Goal: Transaction & Acquisition: Purchase product/service

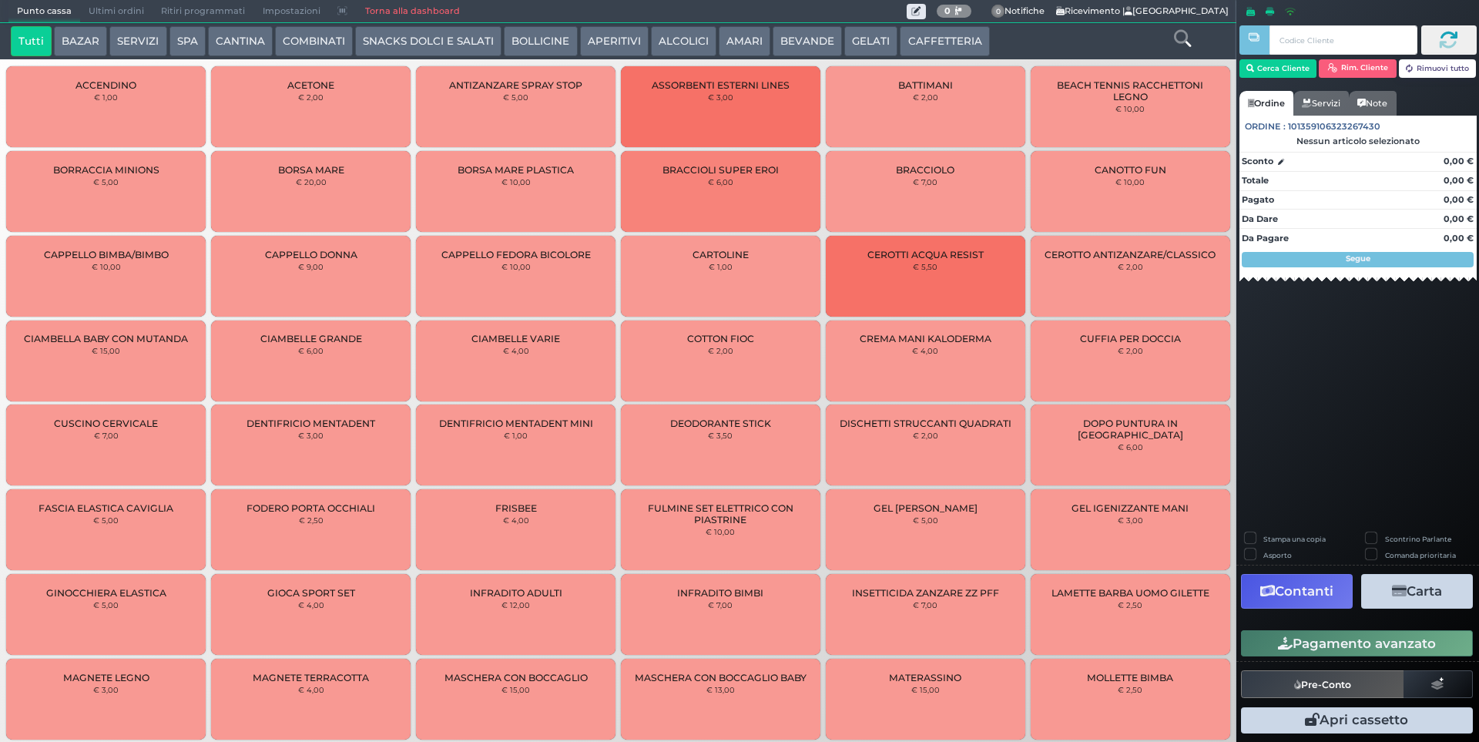
click at [734, 44] on button "AMARI" at bounding box center [745, 41] width 52 height 31
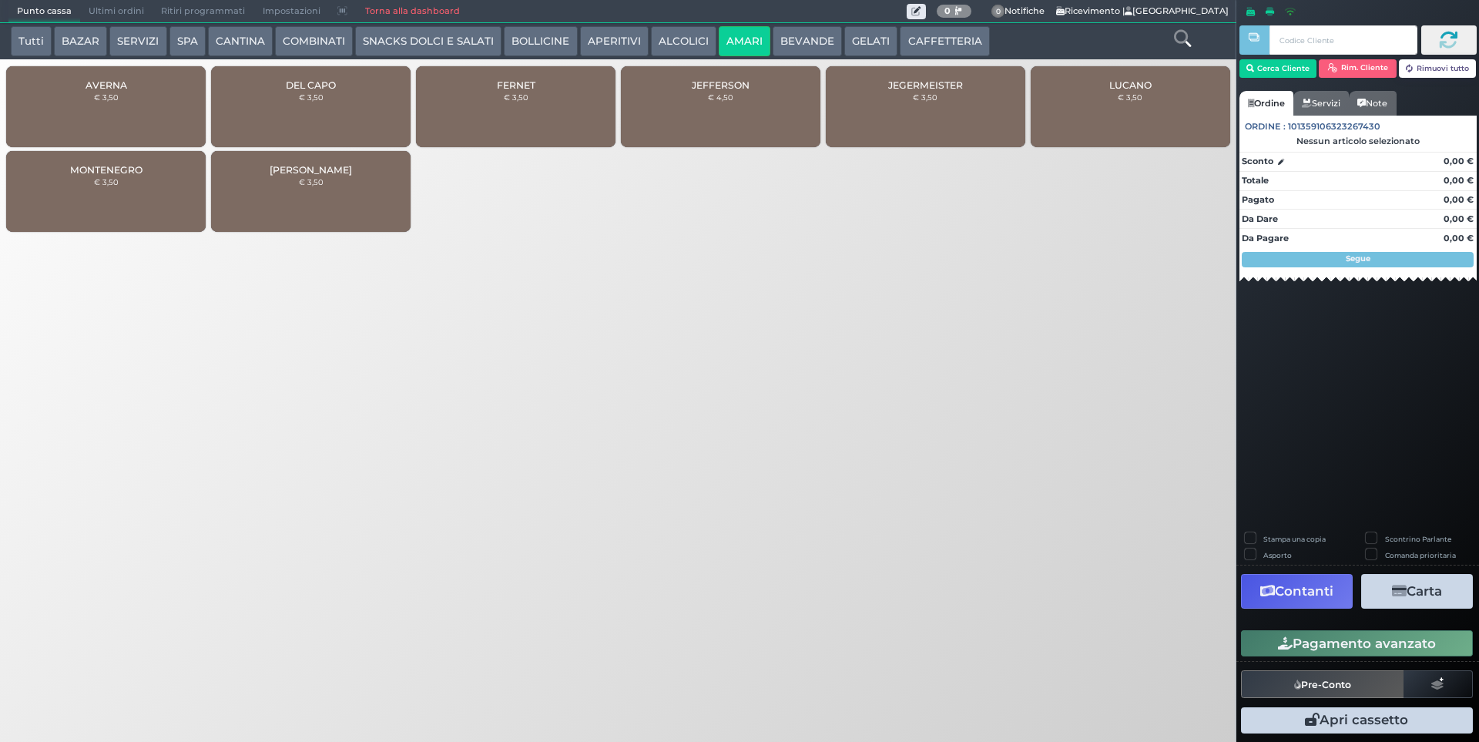
click at [686, 36] on button "ALCOLICI" at bounding box center [683, 41] width 65 height 31
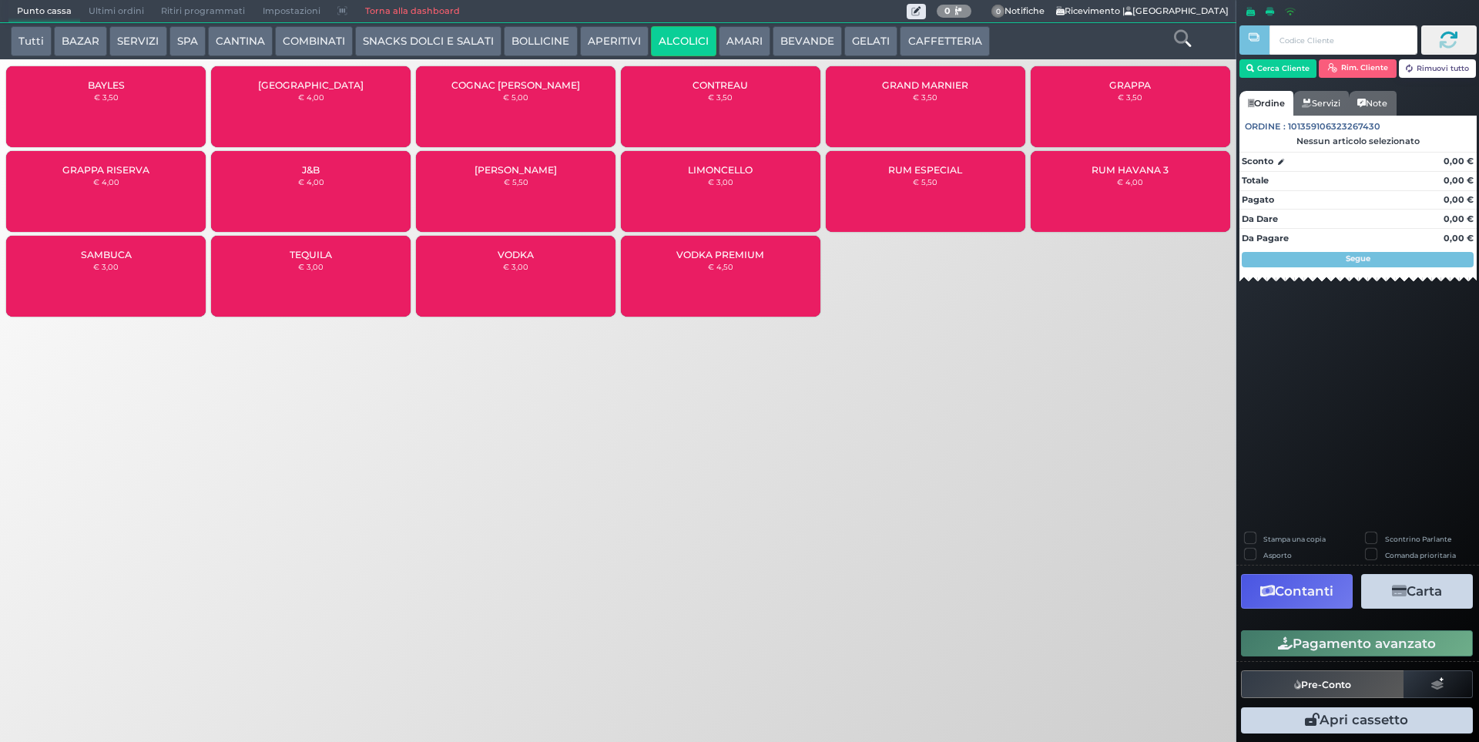
click at [1105, 109] on div "GRAPPA € 3,50" at bounding box center [1131, 106] width 200 height 81
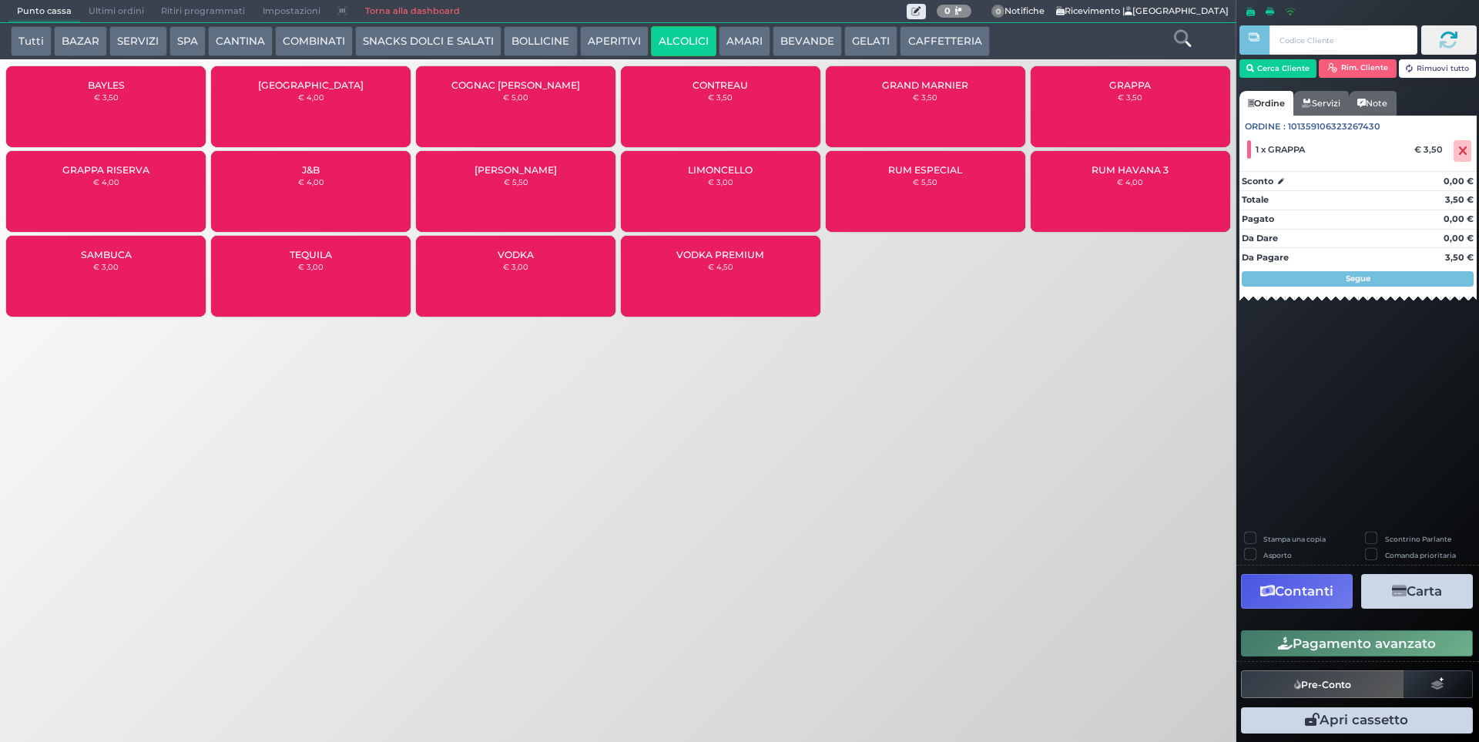
click at [1338, 643] on button "Pagamento avanzato" at bounding box center [1357, 643] width 232 height 26
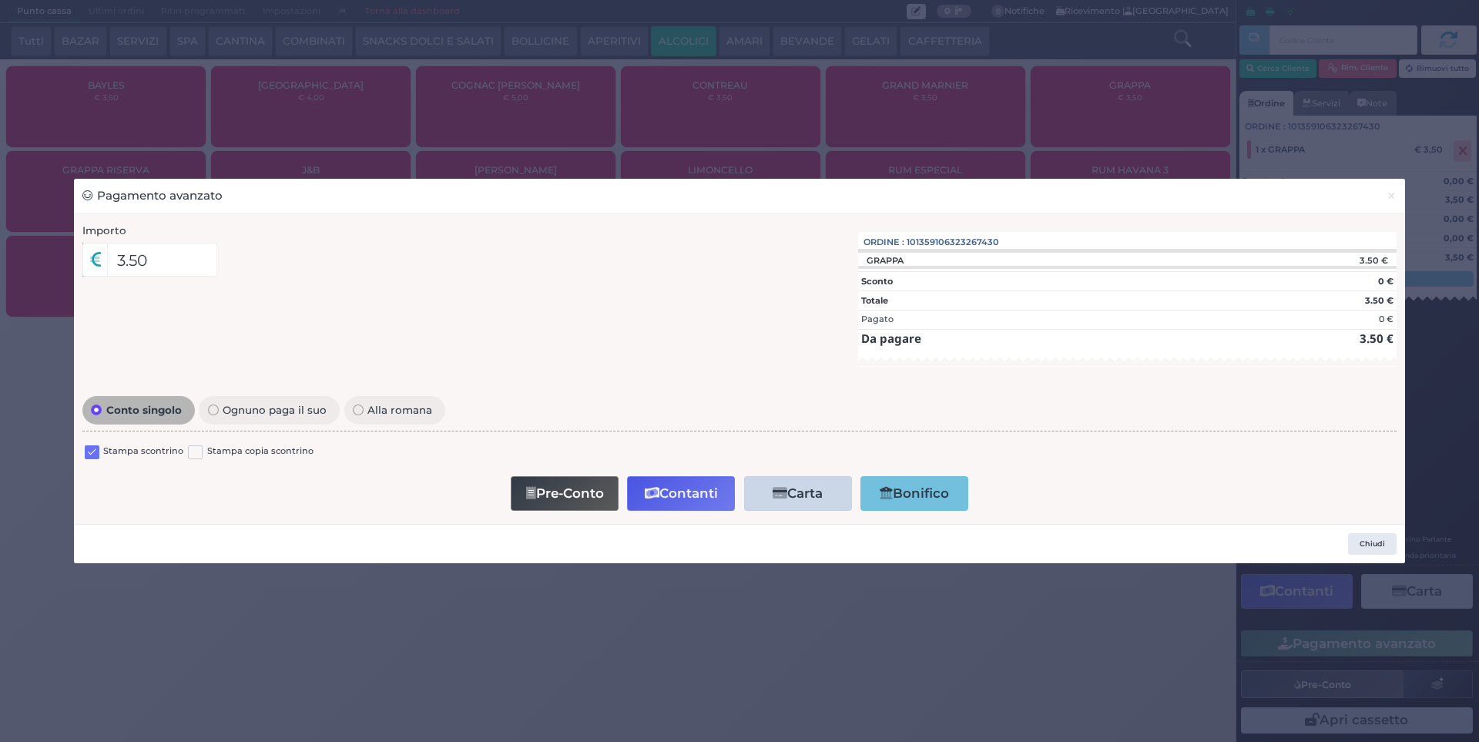
click at [79, 448] on div "Conto singolo Ognuno paga il suo Alla romana Stampa scontrino Stampa copia scon…" at bounding box center [740, 453] width 1330 height 123
click at [87, 451] on label at bounding box center [92, 452] width 15 height 15
click at [0, 0] on input "checkbox" at bounding box center [0, 0] width 0 height 0
click at [711, 499] on button "Contanti" at bounding box center [681, 493] width 108 height 35
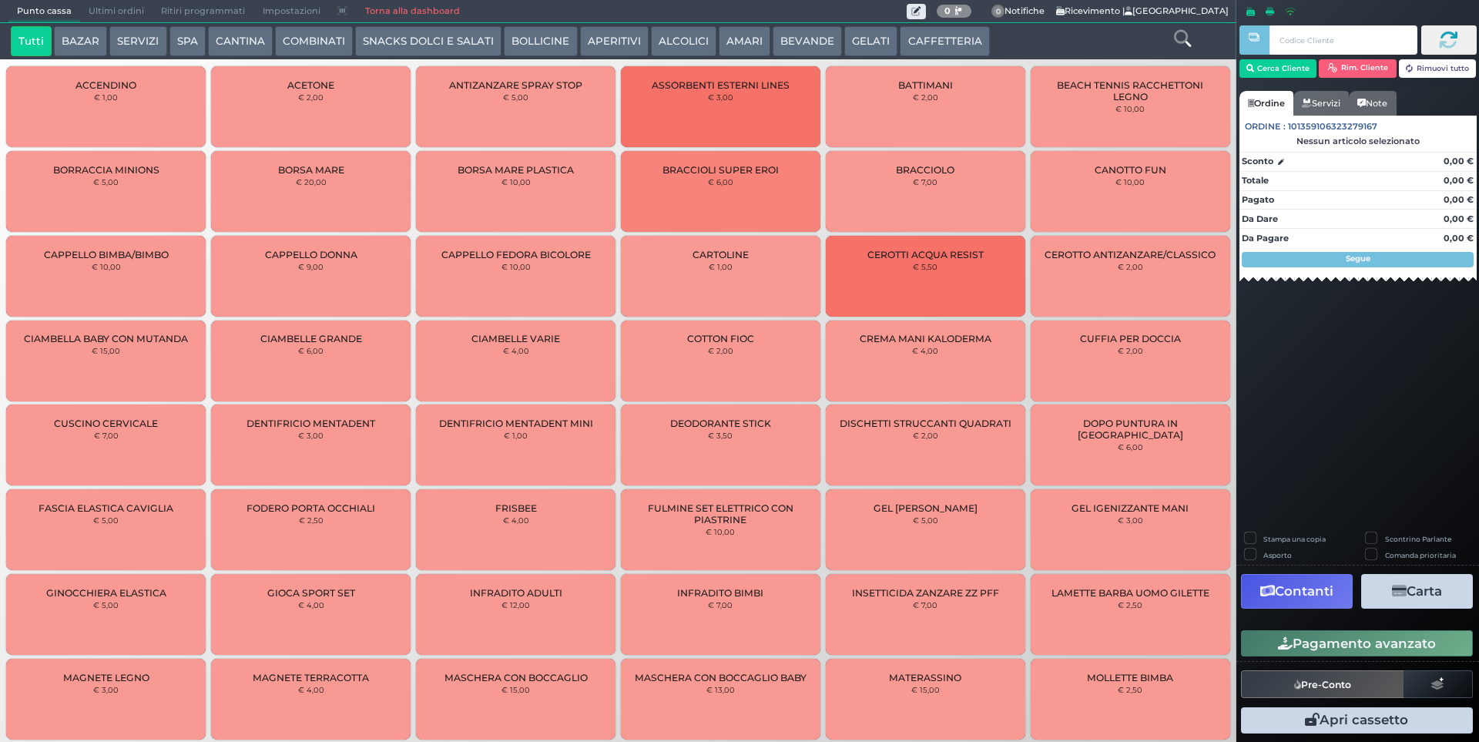
click at [122, 12] on span "Ultimi ordini" at bounding box center [116, 12] width 72 height 22
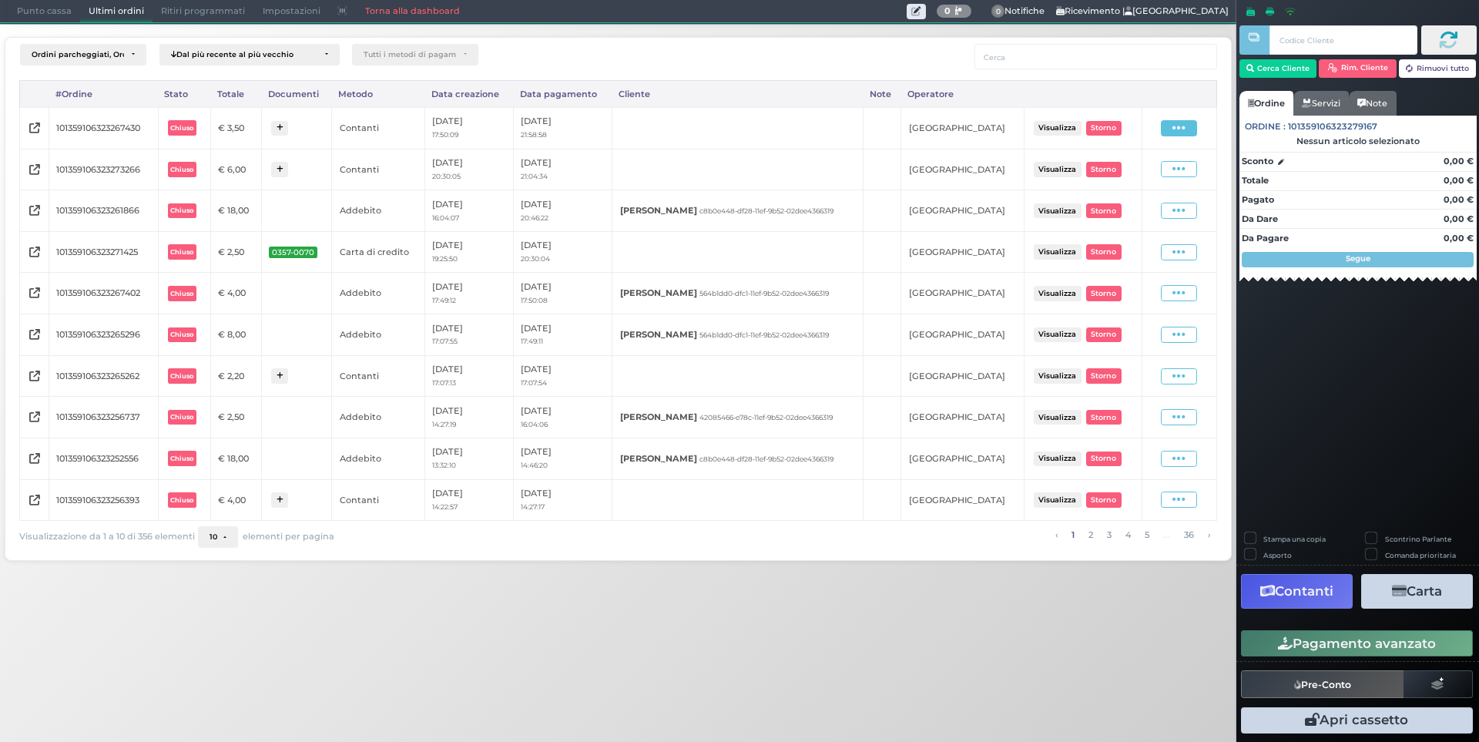
click at [1171, 132] on span at bounding box center [1179, 128] width 36 height 16
click at [1149, 176] on span "Ristampa Pre-Conto" at bounding box center [1145, 172] width 63 height 26
click at [59, 18] on span "Punto cassa" at bounding box center [44, 12] width 72 height 22
